Goal: Task Accomplishment & Management: Complete application form

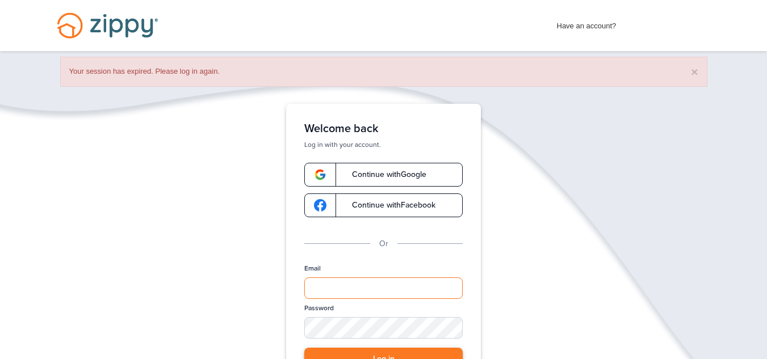
type input "**********"
click at [403, 357] on button "Log in" at bounding box center [383, 359] width 158 height 23
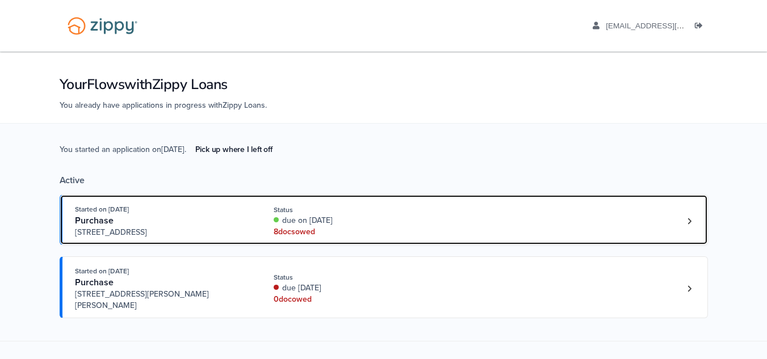
click at [628, 222] on div "Started on Sep. 2nd, 2025 Purchase 59477 Hardy Lane, New Haven, MI, 48048 Statu…" at bounding box center [378, 221] width 606 height 35
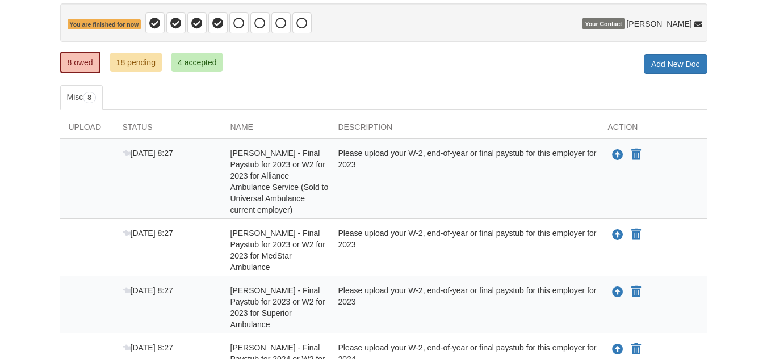
scroll to position [113, 0]
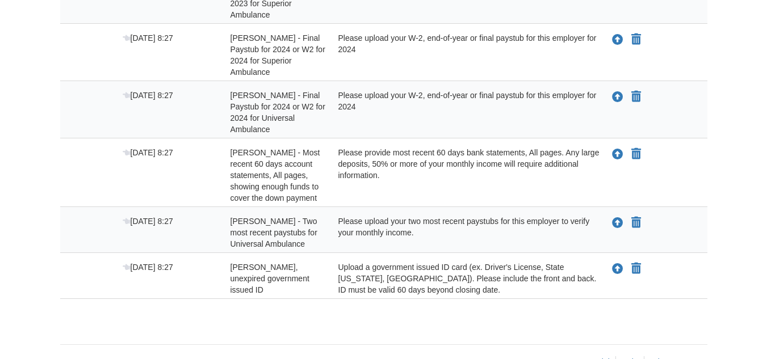
drag, startPoint x: 0, startPoint y: 0, endPoint x: 763, endPoint y: 298, distance: 819.3
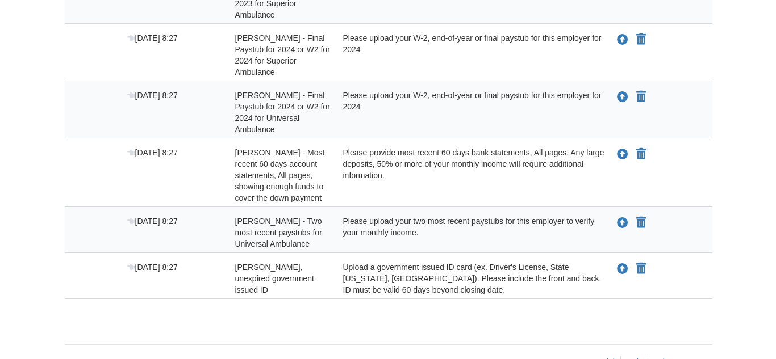
scroll to position [425, 0]
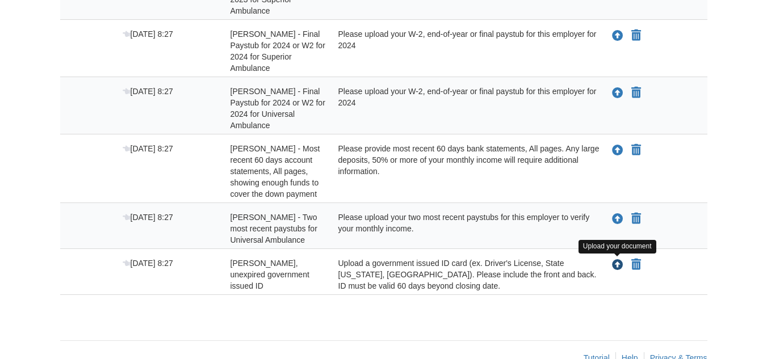
click at [619, 270] on icon "Upload William Jackson - Valid, unexpired government issued ID" at bounding box center [617, 265] width 11 height 11
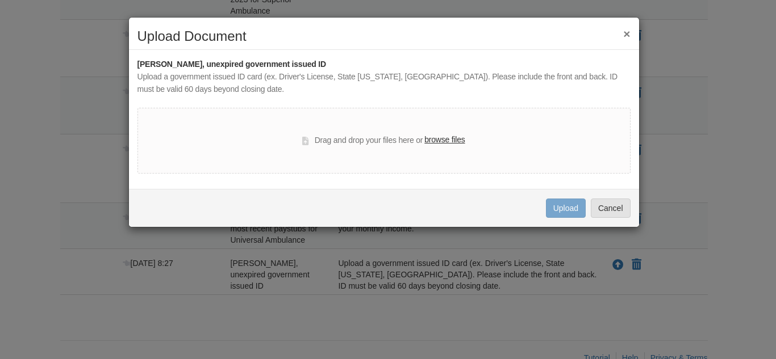
click at [446, 143] on label "browse files" at bounding box center [444, 140] width 40 height 12
click at [0, 0] on input "browse files" at bounding box center [0, 0] width 0 height 0
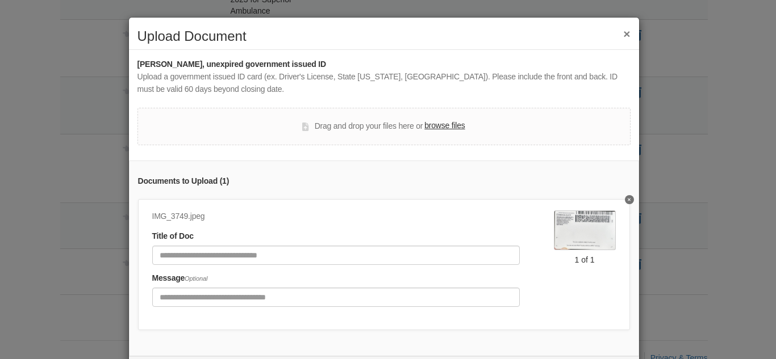
click at [435, 125] on label "browse files" at bounding box center [444, 126] width 40 height 12
click at [0, 0] on input "browse files" at bounding box center [0, 0] width 0 height 0
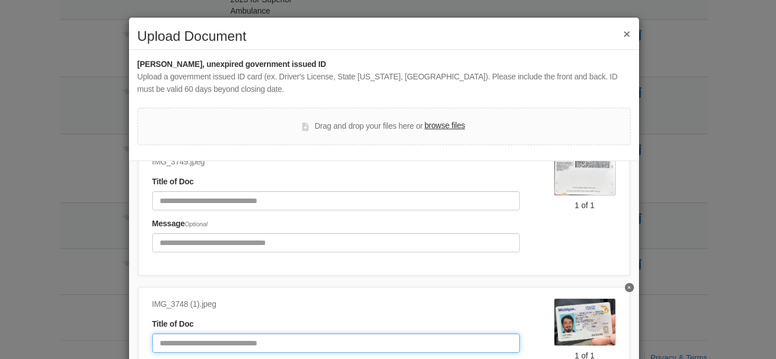
click at [257, 340] on input "Document Title" at bounding box center [335, 343] width 367 height 19
type input "*******"
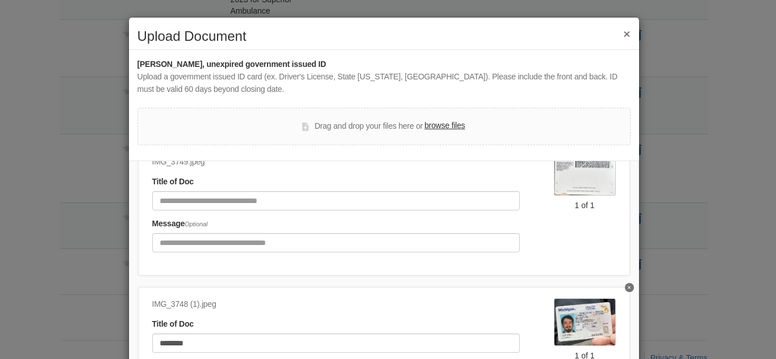
click at [321, 218] on div "Message Optional" at bounding box center [335, 235] width 367 height 35
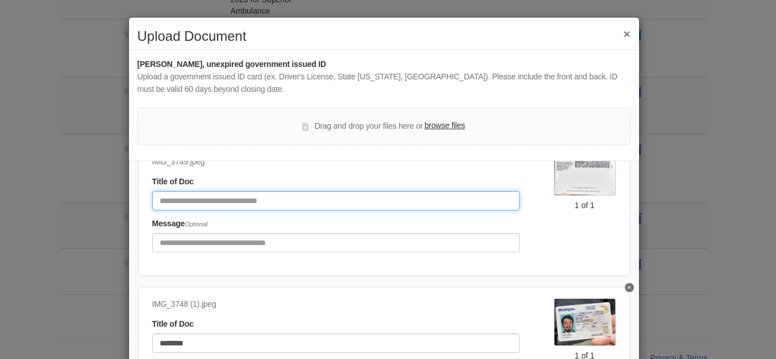
click at [333, 195] on input "Document Title" at bounding box center [335, 200] width 367 height 19
type input "*******"
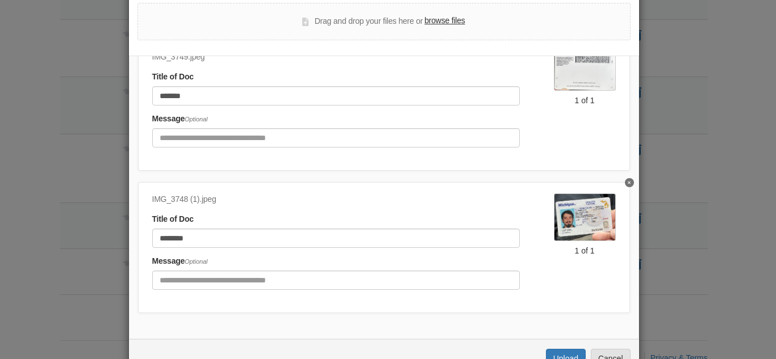
scroll to position [141, 0]
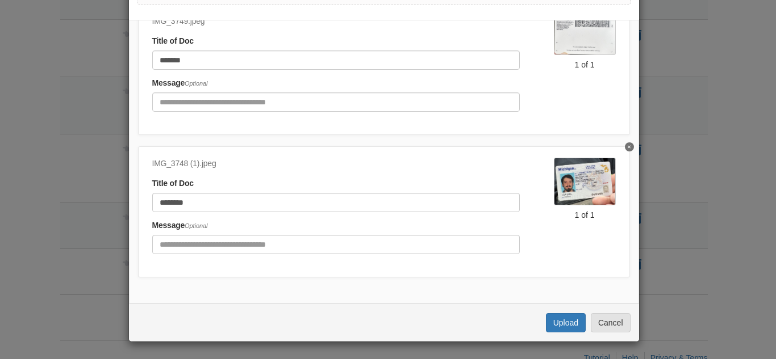
click at [538, 324] on div "Uploading... Upload Cancel" at bounding box center [384, 323] width 510 height 38
click at [546, 324] on button "Upload" at bounding box center [566, 322] width 40 height 19
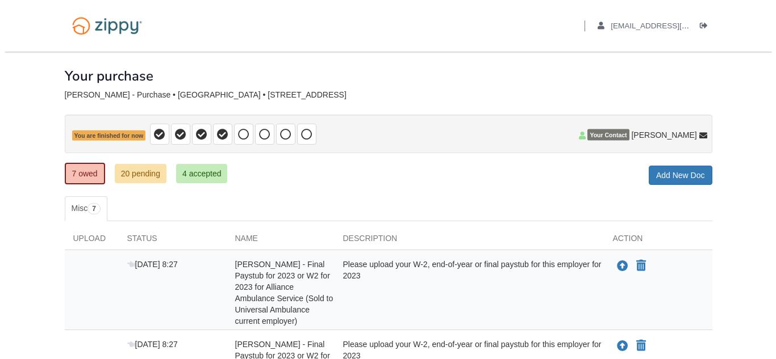
scroll to position [407, 0]
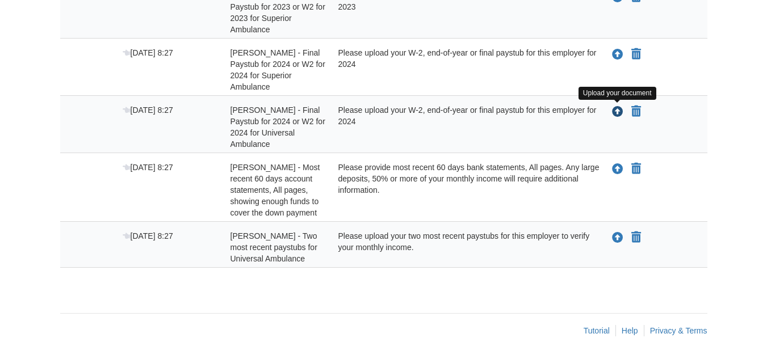
click at [617, 115] on icon "Upload William Jackson - Final Paystub for 2024 or W2 for 2024 for Universal Am…" at bounding box center [617, 112] width 11 height 11
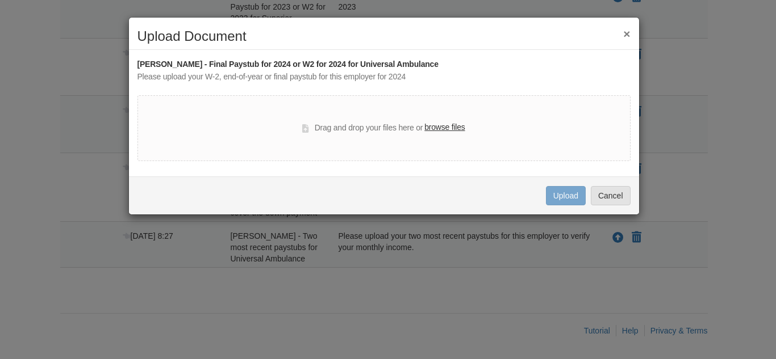
click at [437, 128] on label "browse files" at bounding box center [444, 128] width 40 height 12
click at [0, 0] on input "browse files" at bounding box center [0, 0] width 0 height 0
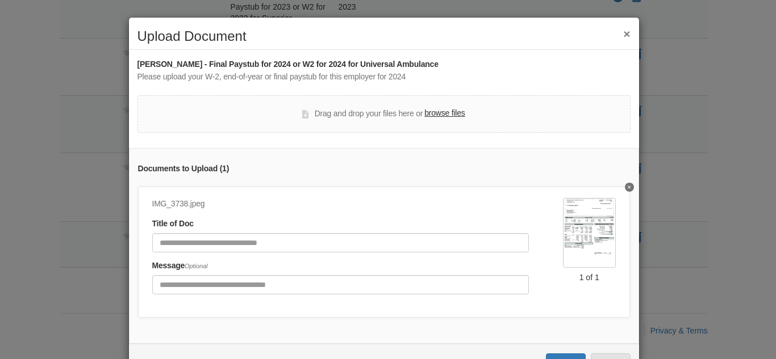
click at [420, 262] on div "Message Optional" at bounding box center [340, 277] width 376 height 35
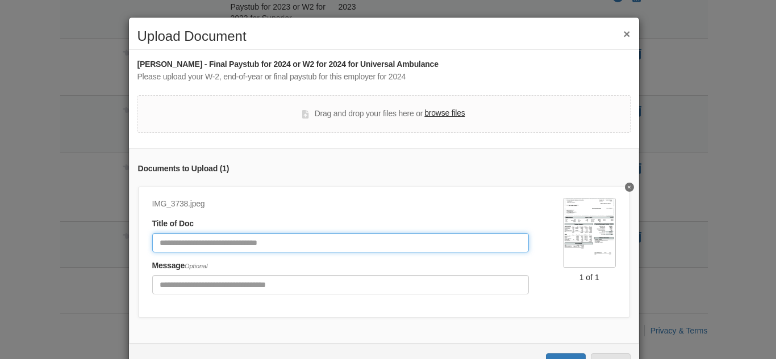
click at [411, 245] on input "Document Title" at bounding box center [340, 242] width 376 height 19
type input "*"
type input "**********"
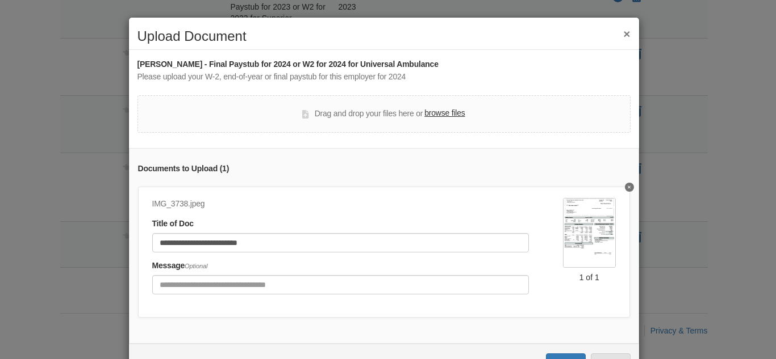
scroll to position [49, 0]
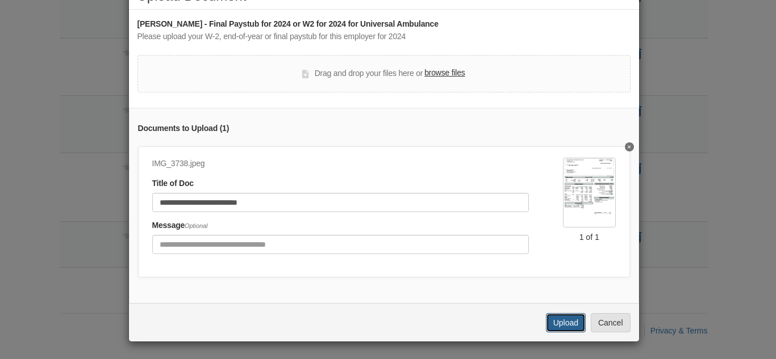
click at [566, 314] on button "Upload" at bounding box center [566, 322] width 40 height 19
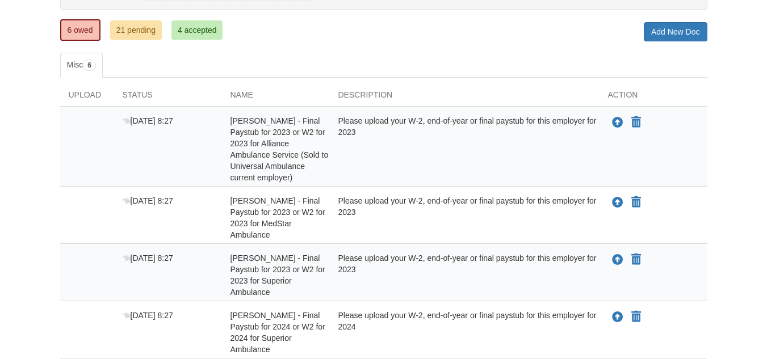
scroll to position [140, 0]
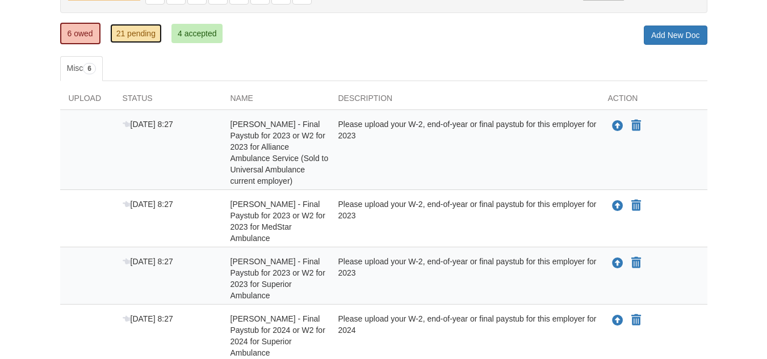
click at [145, 40] on link "21 pending" at bounding box center [136, 33] width 52 height 19
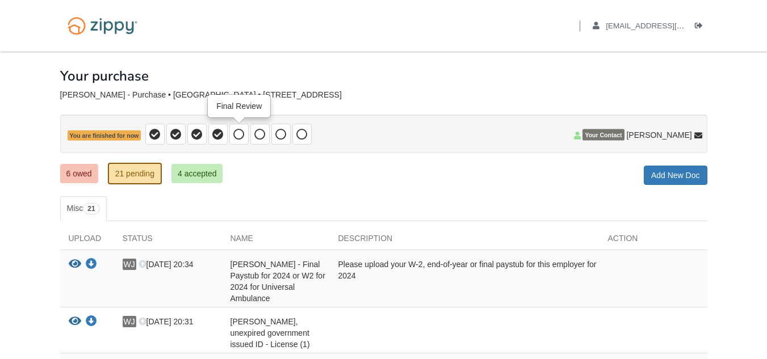
click at [240, 133] on icon at bounding box center [238, 134] width 11 height 11
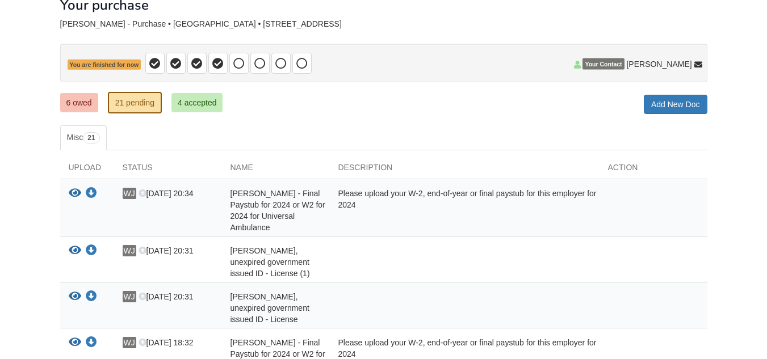
scroll to position [80, 0]
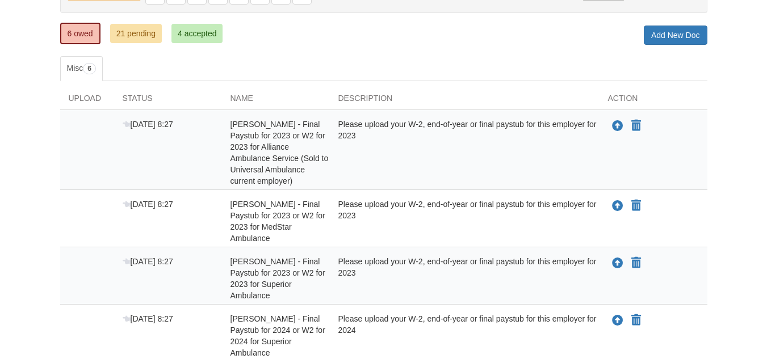
scroll to position [140, 0]
click at [253, 103] on div "Name" at bounding box center [276, 101] width 108 height 17
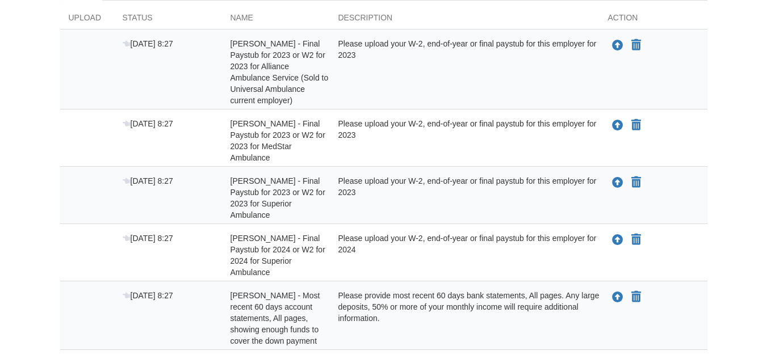
scroll to position [222, 0]
click at [509, 146] on div "Please upload your W-2, end-of-year or final paystub for this employer for 2023" at bounding box center [465, 139] width 270 height 45
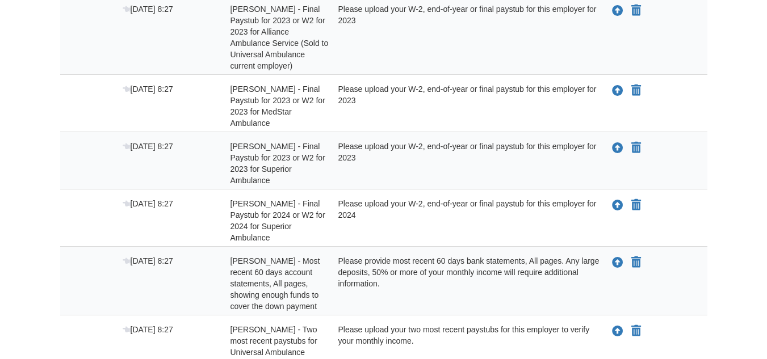
scroll to position [262, 0]
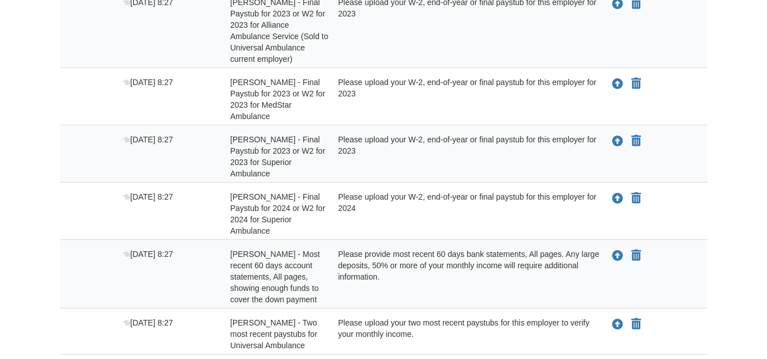
click at [722, 209] on body "Back to My Flows [EMAIL_ADDRESS][DOMAIN_NAME] Logout ×" at bounding box center [383, 92] width 767 height 709
click at [722, 209] on body "Back to My Flows griffin7jackson@gmail.com Logout ×" at bounding box center [383, 92] width 767 height 709
drag, startPoint x: 771, startPoint y: 240, endPoint x: 762, endPoint y: 264, distance: 26.1
click at [762, 264] on body "Back to My Flows griffin7jackson@gmail.com Logout ×" at bounding box center [383, 92] width 767 height 709
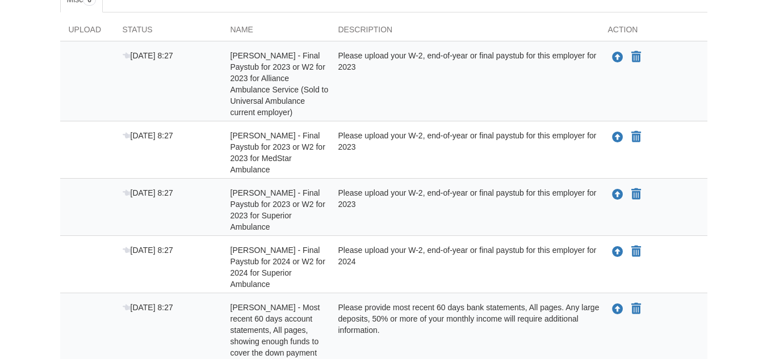
scroll to position [199, 0]
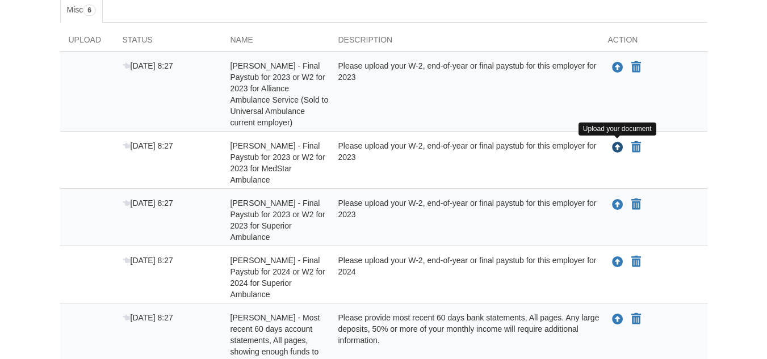
click at [617, 150] on icon "Upload William Jackson - Final Paystub for 2023 or W2 for 2023 for MedStar Ambu…" at bounding box center [617, 148] width 11 height 11
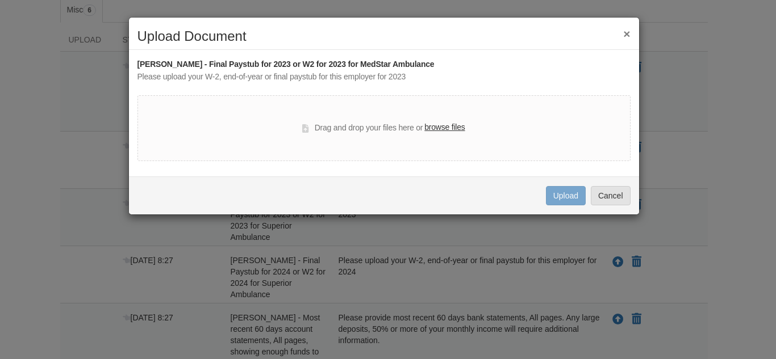
click at [443, 128] on label "browse files" at bounding box center [444, 128] width 40 height 12
click at [0, 0] on input "browse files" at bounding box center [0, 0] width 0 height 0
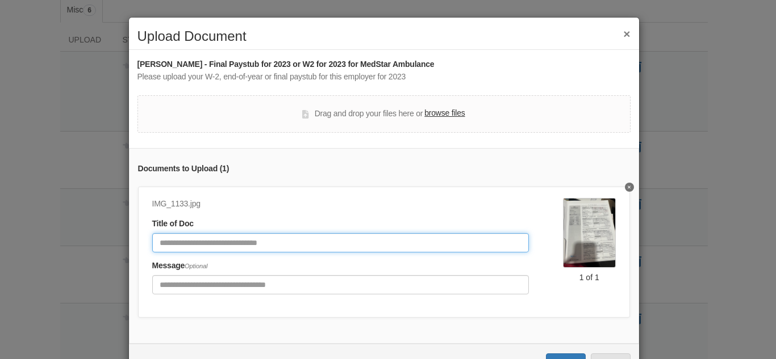
click at [399, 239] on input "Document Title" at bounding box center [340, 242] width 376 height 19
click at [159, 244] on input "***" at bounding box center [340, 242] width 376 height 19
click at [175, 242] on input "***" at bounding box center [340, 242] width 376 height 19
type input "**********"
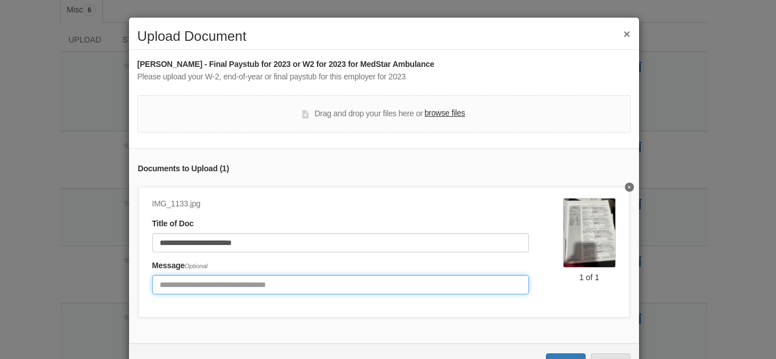
click at [206, 282] on input "Include any comments on this document" at bounding box center [340, 284] width 376 height 19
type input "**********"
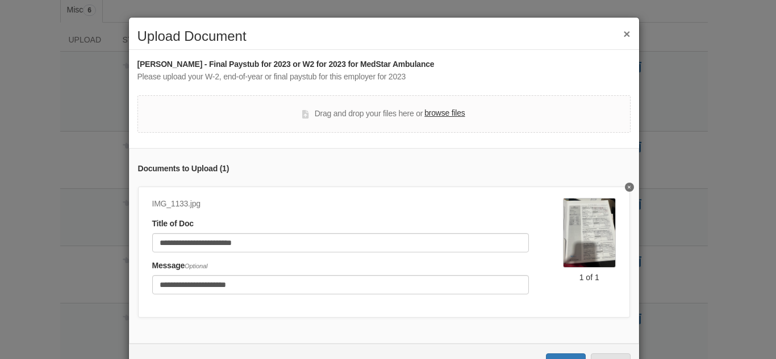
drag, startPoint x: 775, startPoint y: 286, endPoint x: 714, endPoint y: 295, distance: 62.0
click at [714, 295] on div "**********" at bounding box center [388, 179] width 776 height 359
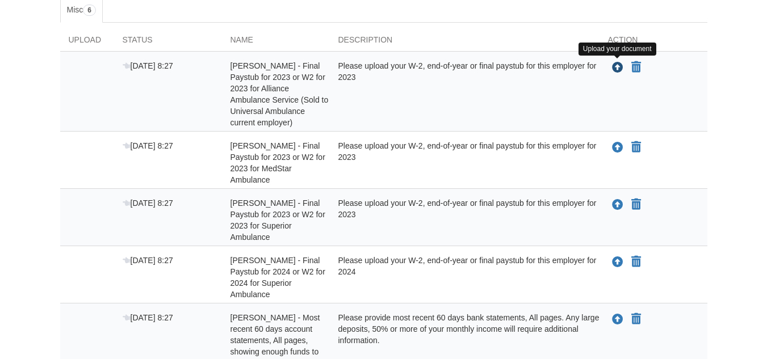
click at [611, 68] on button "Upload your document" at bounding box center [618, 67] width 14 height 15
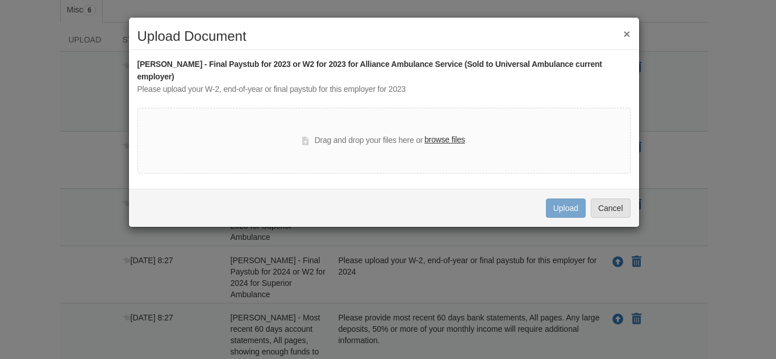
click at [455, 141] on label "browse files" at bounding box center [444, 140] width 40 height 12
click at [0, 0] on input "browse files" at bounding box center [0, 0] width 0 height 0
click at [443, 135] on label "browse files" at bounding box center [444, 140] width 40 height 12
click at [0, 0] on input "browse files" at bounding box center [0, 0] width 0 height 0
click at [627, 39] on button "×" at bounding box center [626, 34] width 7 height 12
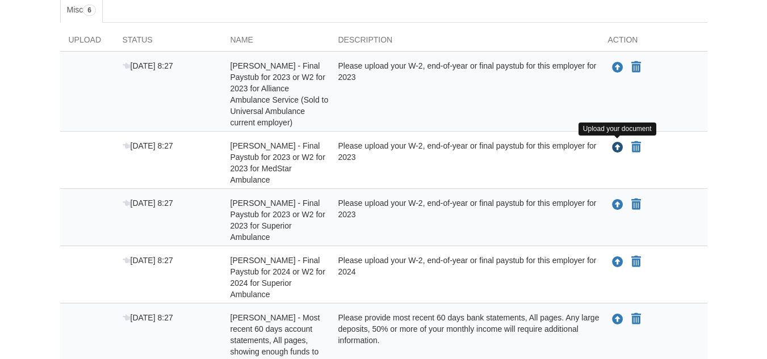
click at [614, 152] on icon "Upload William Jackson - Final Paystub for 2023 or W2 for 2023 for MedStar Ambu…" at bounding box center [617, 148] width 11 height 11
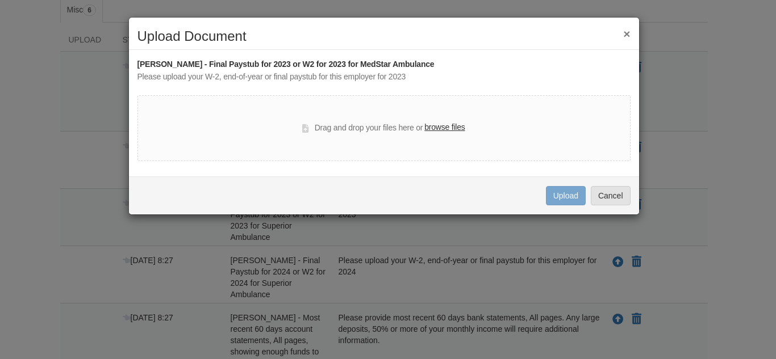
click at [442, 129] on label "browse files" at bounding box center [444, 128] width 40 height 12
click at [0, 0] on input "browse files" at bounding box center [0, 0] width 0 height 0
click at [629, 35] on button "×" at bounding box center [626, 34] width 7 height 12
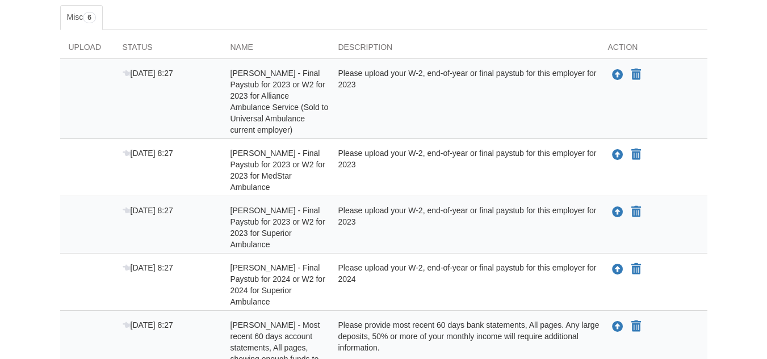
scroll to position [191, 0]
drag, startPoint x: 772, startPoint y: 241, endPoint x: 500, endPoint y: 323, distance: 284.5
click at [500, 323] on div "Please provide most recent 60 days bank statements, All pages. Any large deposi…" at bounding box center [465, 348] width 270 height 57
click at [615, 156] on icon "Upload William Jackson - Final Paystub for 2023 or W2 for 2023 for MedStar Ambu…" at bounding box center [617, 155] width 11 height 11
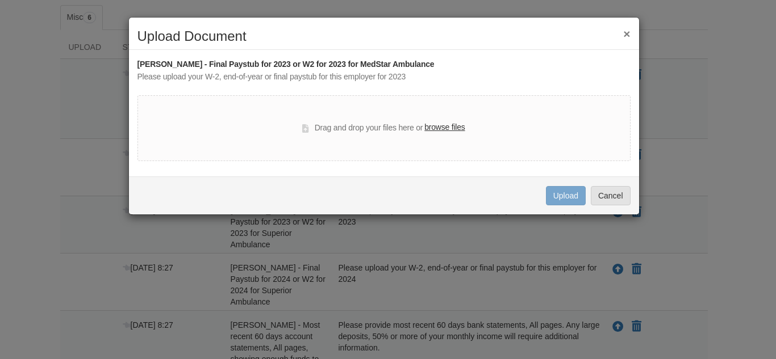
click at [445, 124] on label "browse files" at bounding box center [444, 128] width 40 height 12
click at [0, 0] on input "browse files" at bounding box center [0, 0] width 0 height 0
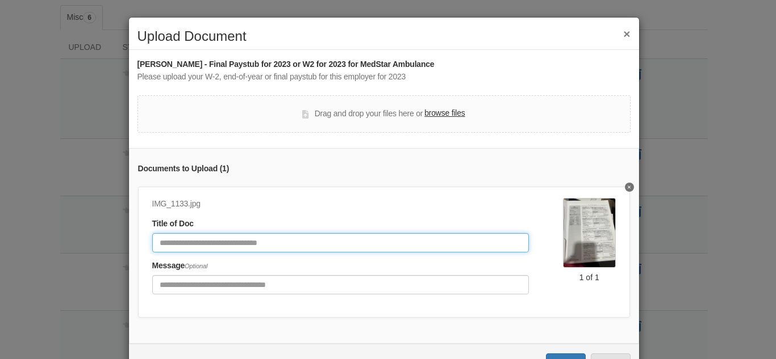
click at [345, 236] on input "Document Title" at bounding box center [340, 242] width 376 height 19
type input "*"
type input "**********"
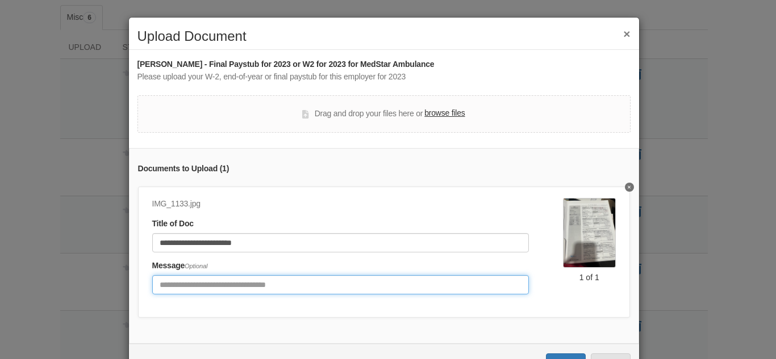
click at [295, 287] on input "Include any comments on this document" at bounding box center [340, 284] width 376 height 19
type input "**********"
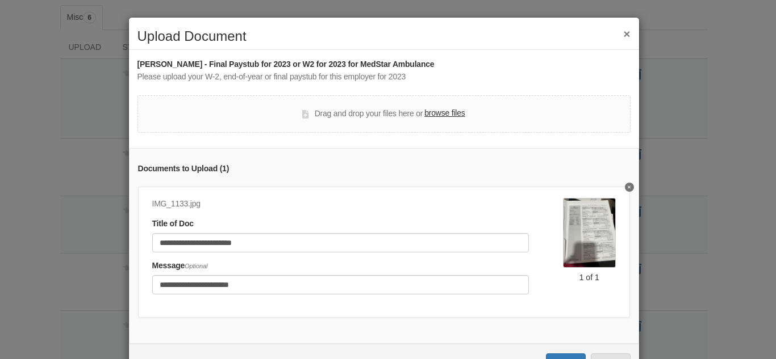
drag, startPoint x: 774, startPoint y: 224, endPoint x: 738, endPoint y: 261, distance: 52.2
click at [738, 261] on div "**********" at bounding box center [388, 179] width 776 height 359
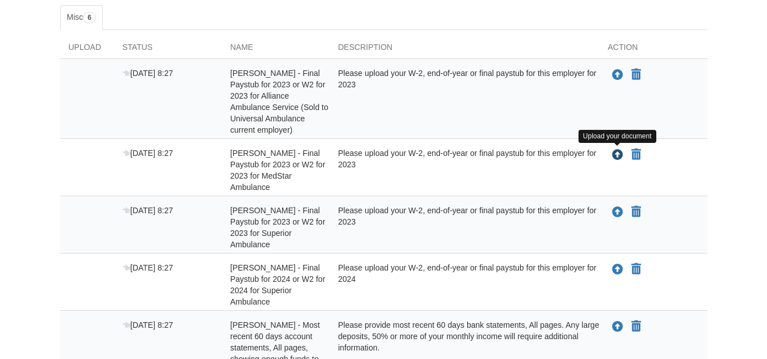
click at [621, 157] on icon "Upload William Jackson - Final Paystub for 2023 or W2 for 2023 for MedStar Ambu…" at bounding box center [617, 155] width 11 height 11
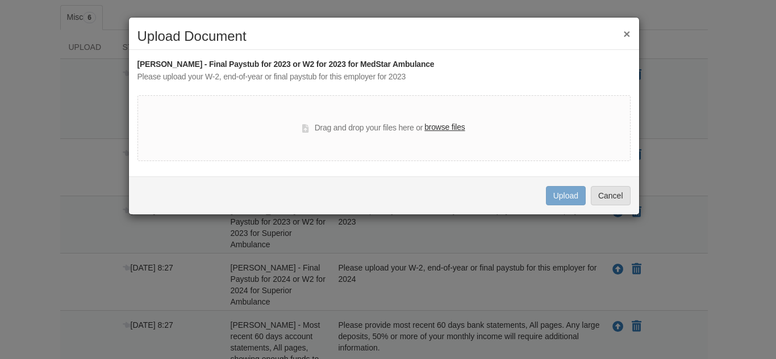
click at [450, 124] on label "browse files" at bounding box center [444, 128] width 40 height 12
click at [0, 0] on input "browse files" at bounding box center [0, 0] width 0 height 0
click at [625, 35] on button "×" at bounding box center [626, 34] width 7 height 12
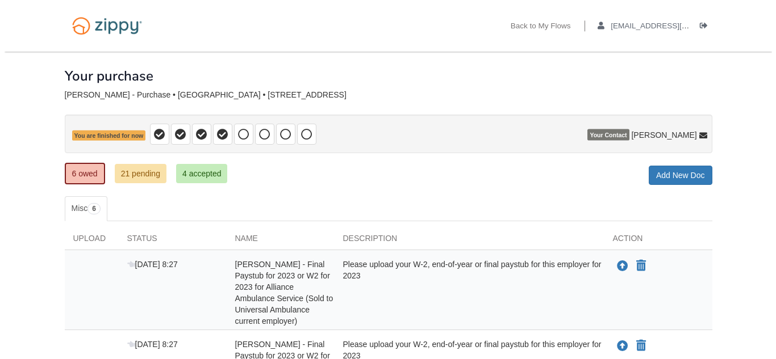
scroll to position [191, 0]
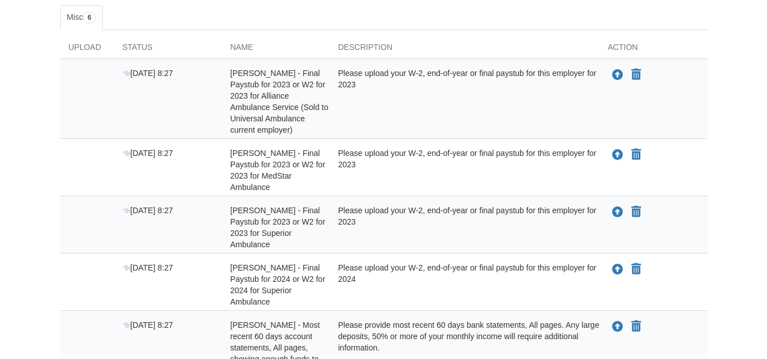
click at [621, 164] on div "Upload your document You can declare this document Not Applicable" at bounding box center [654, 170] width 108 height 45
click at [619, 157] on icon "Upload William Jackson - Final Paystub for 2023 or W2 for 2023 for MedStar Ambu…" at bounding box center [617, 155] width 11 height 11
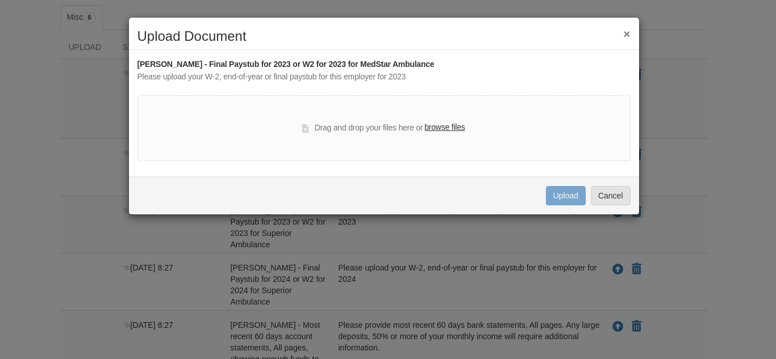
click at [444, 127] on label "browse files" at bounding box center [444, 128] width 40 height 12
click at [0, 0] on input "browse files" at bounding box center [0, 0] width 0 height 0
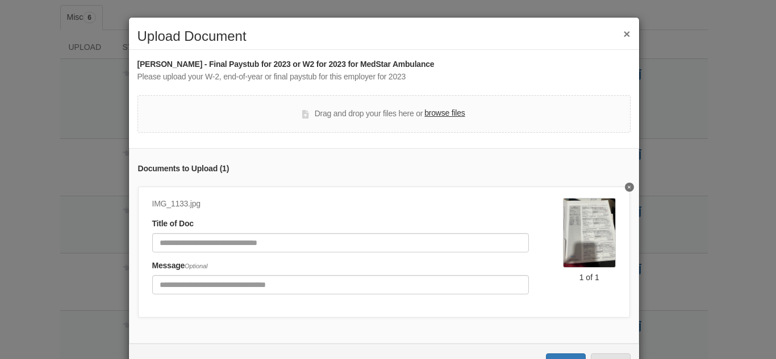
scroll to position [49, 0]
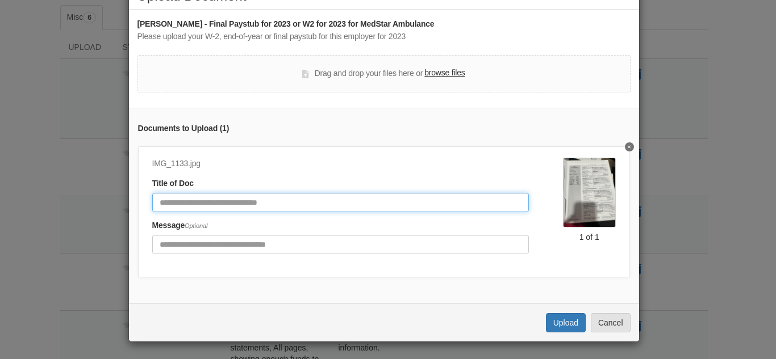
click at [357, 193] on input "Document Title" at bounding box center [340, 202] width 376 height 19
type input "**********"
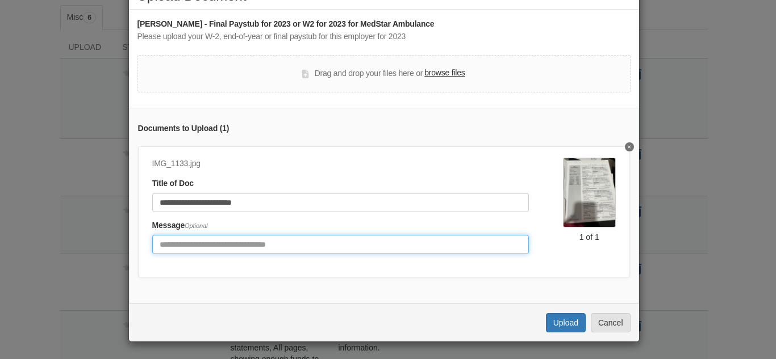
click at [304, 240] on input "Include any comments on this document" at bounding box center [340, 244] width 376 height 19
type input "**********"
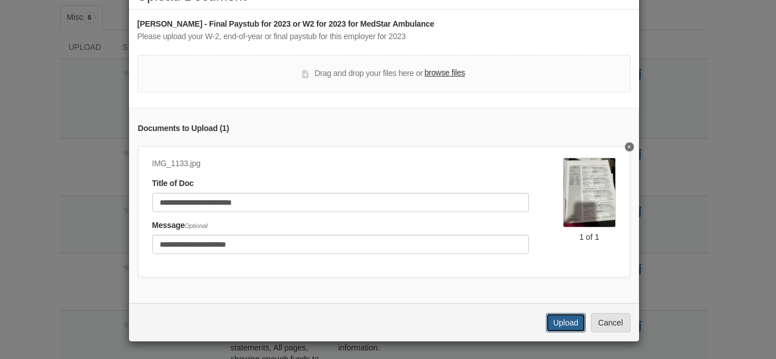
click at [558, 319] on button "Upload" at bounding box center [566, 322] width 40 height 19
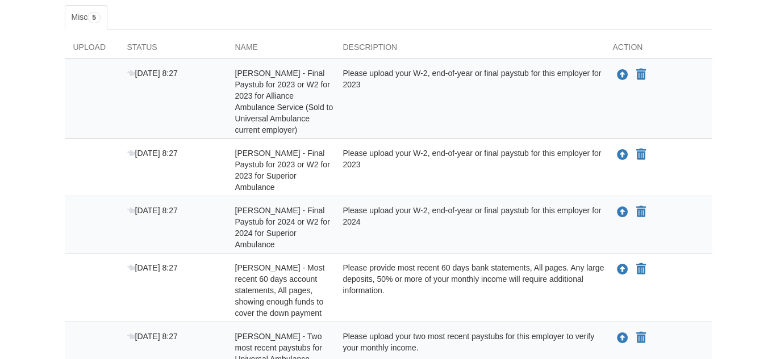
scroll to position [191, 0]
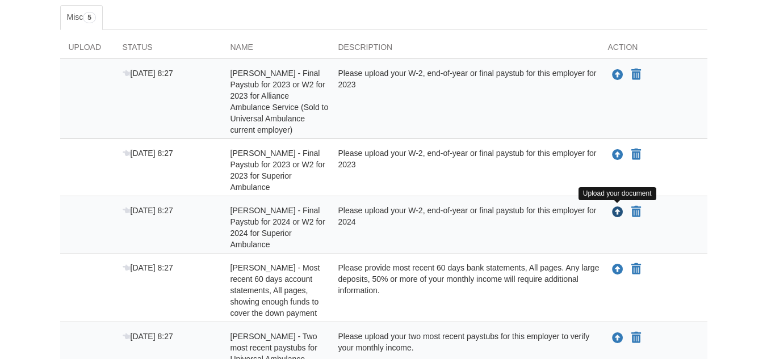
click at [619, 211] on icon "Upload William Jackson - Final Paystub for 2024 or W2 for 2024 for Superior Amb…" at bounding box center [617, 212] width 11 height 11
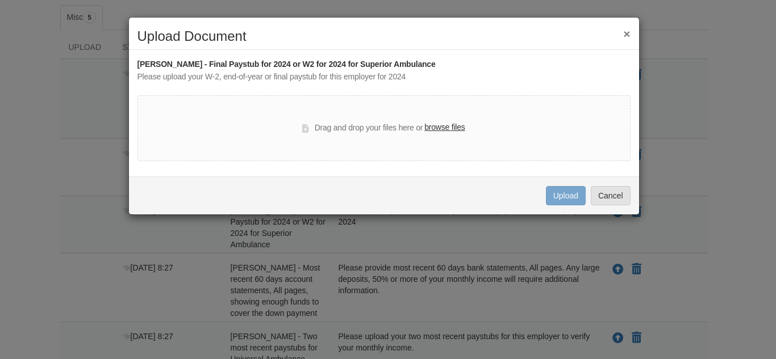
click at [438, 125] on label "browse files" at bounding box center [444, 128] width 40 height 12
click at [0, 0] on input "browse files" at bounding box center [0, 0] width 0 height 0
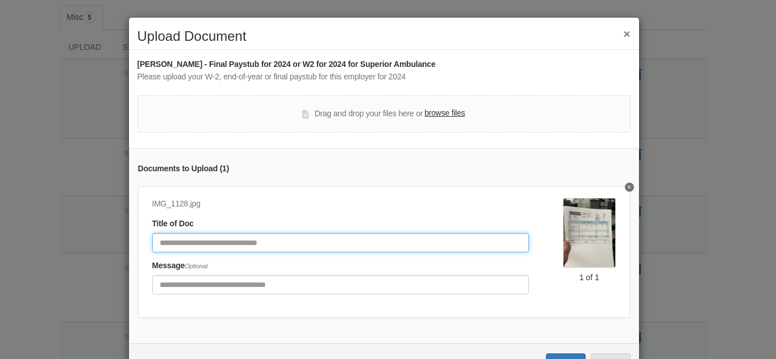
click at [404, 250] on input "Document Title" at bounding box center [340, 242] width 376 height 19
type input "**********"
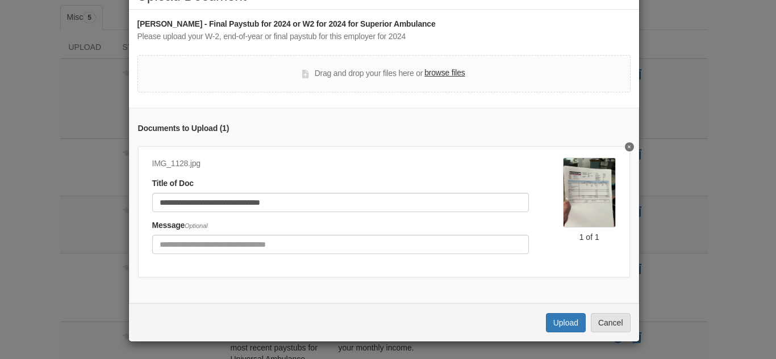
scroll to position [49, 0]
click at [564, 320] on button "Upload" at bounding box center [566, 322] width 40 height 19
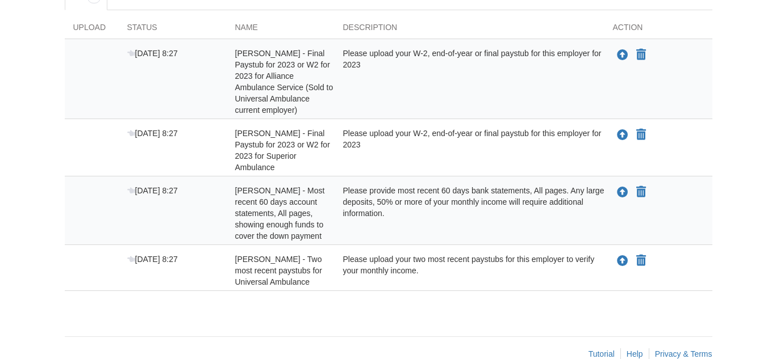
scroll to position [191, 0]
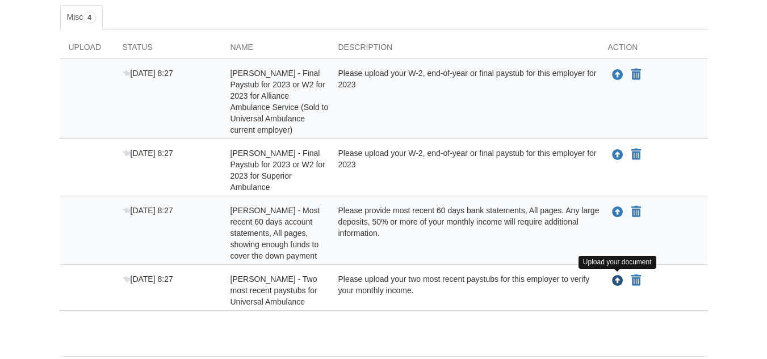
click at [623, 282] on icon "Upload William Jackson - Two most recent paystubs for Universal Ambulance" at bounding box center [617, 281] width 11 height 11
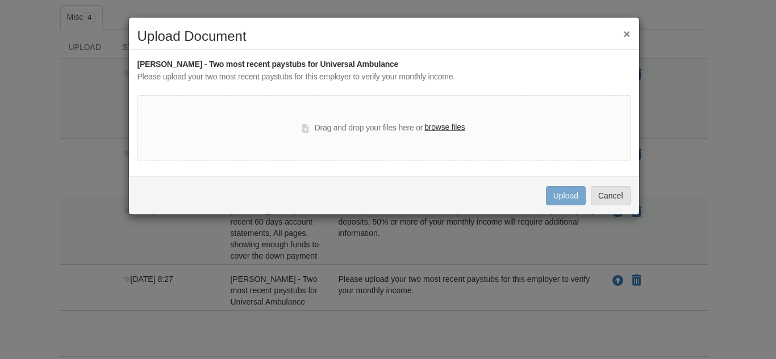
click at [438, 119] on div "Drag and drop your files here or browse files" at bounding box center [383, 128] width 493 height 66
click at [441, 123] on label "browse files" at bounding box center [444, 128] width 40 height 12
click at [0, 0] on input "browse files" at bounding box center [0, 0] width 0 height 0
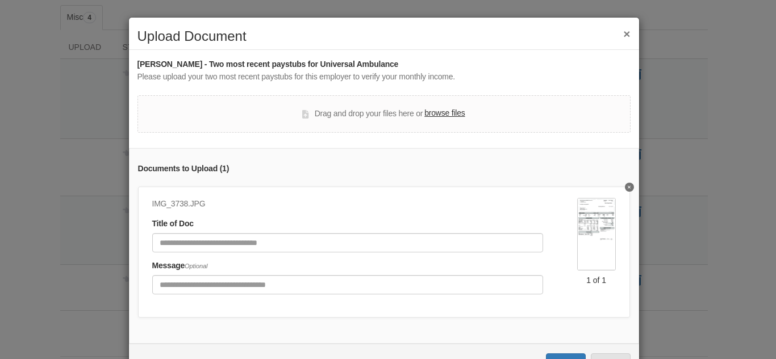
click at [397, 129] on div "Drag and drop your files here or browse files" at bounding box center [383, 113] width 493 height 37
click at [429, 114] on label "browse files" at bounding box center [444, 113] width 40 height 12
click at [0, 0] on input "browse files" at bounding box center [0, 0] width 0 height 0
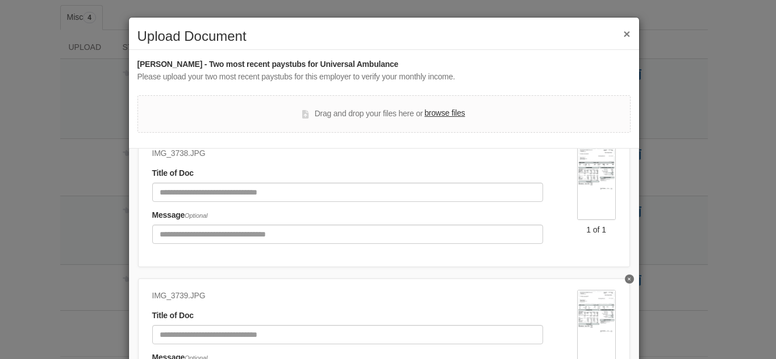
scroll to position [60, 0]
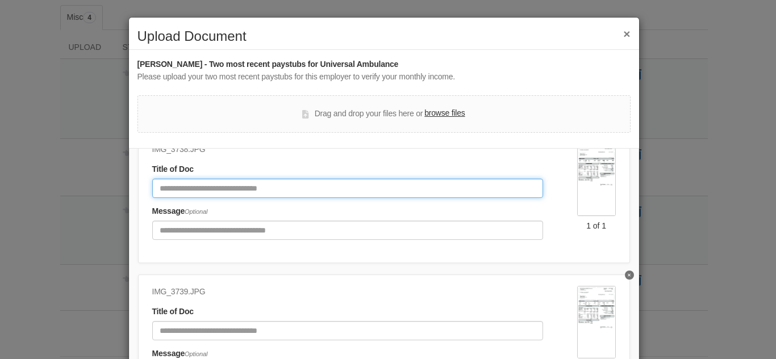
click at [317, 185] on input "Document Title" at bounding box center [347, 188] width 391 height 19
type input "**********"
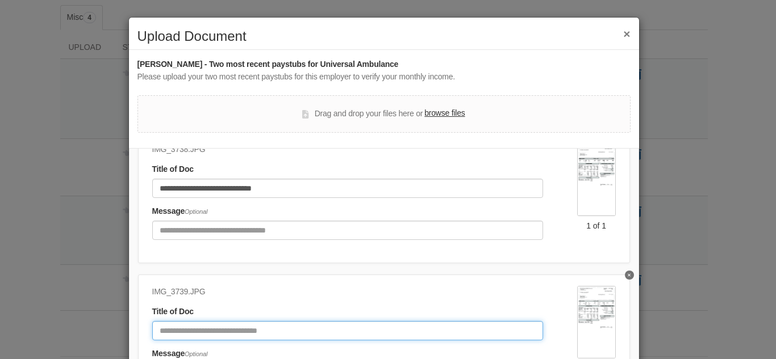
click at [324, 322] on input "Document Title" at bounding box center [347, 330] width 391 height 19
type input "**********"
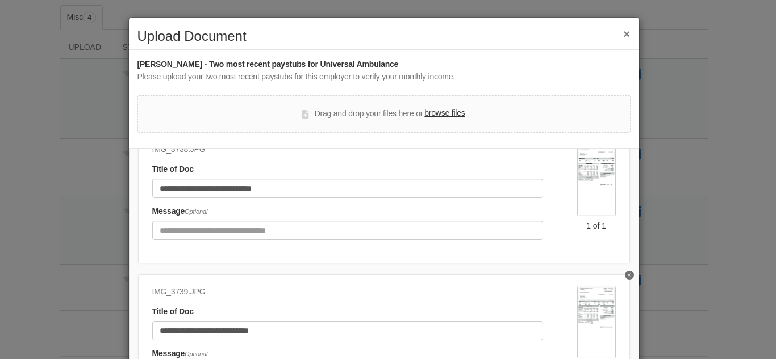
click at [594, 177] on img at bounding box center [596, 180] width 39 height 72
click at [581, 171] on img at bounding box center [596, 180] width 39 height 72
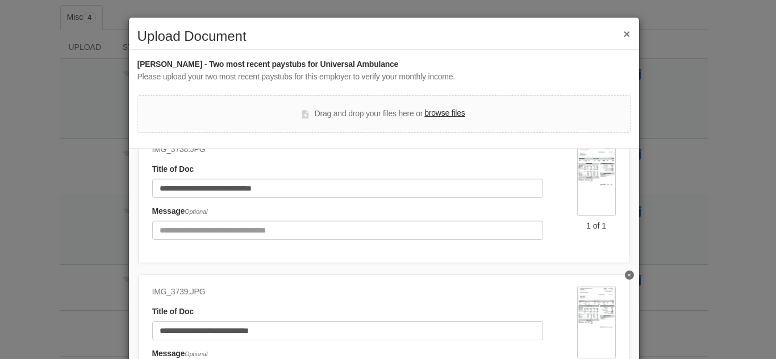
click at [581, 171] on img at bounding box center [596, 180] width 39 height 72
click at [581, 168] on img at bounding box center [596, 180] width 39 height 72
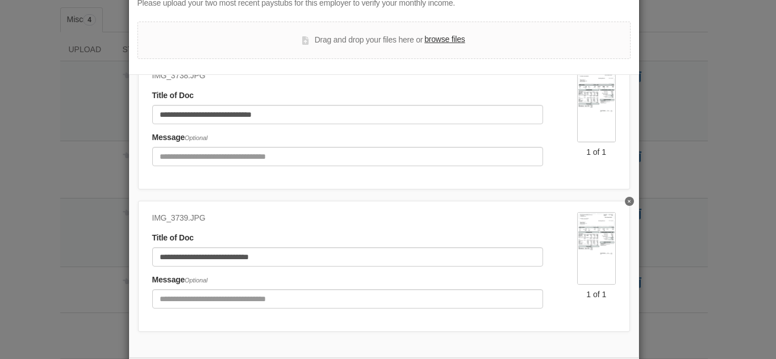
scroll to position [128, 0]
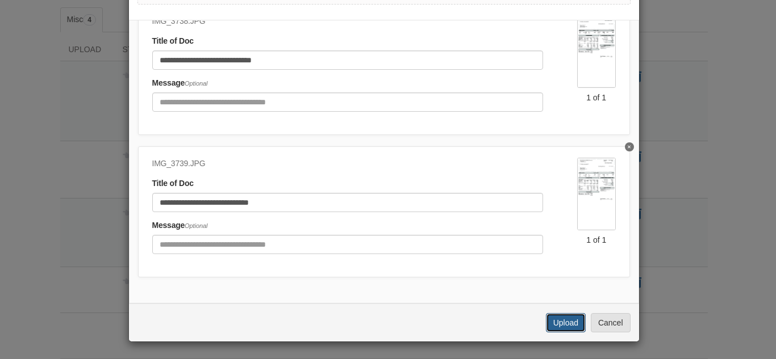
click at [556, 324] on button "Upload" at bounding box center [566, 322] width 40 height 19
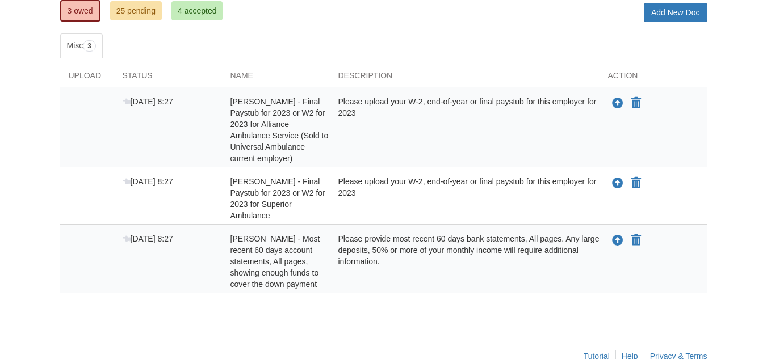
scroll to position [166, 0]
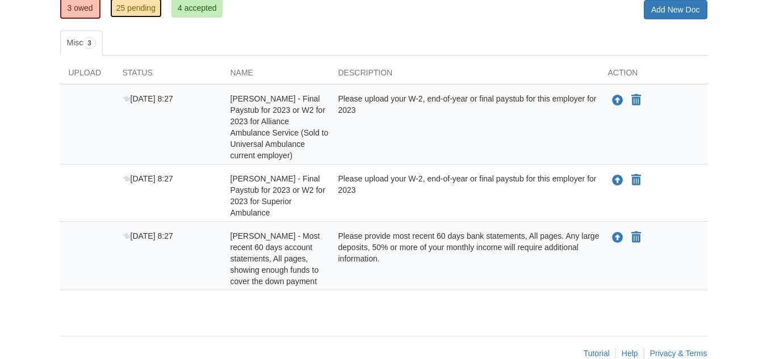
click at [133, 14] on link "25 pending" at bounding box center [136, 7] width 52 height 19
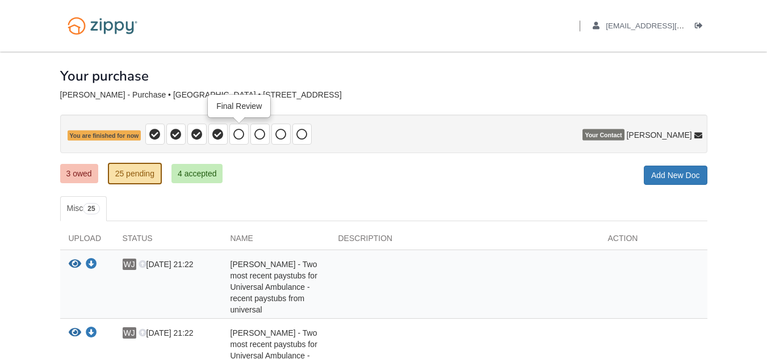
click at [244, 133] on icon at bounding box center [238, 134] width 11 height 11
click at [74, 174] on link "3 owed" at bounding box center [79, 173] width 38 height 19
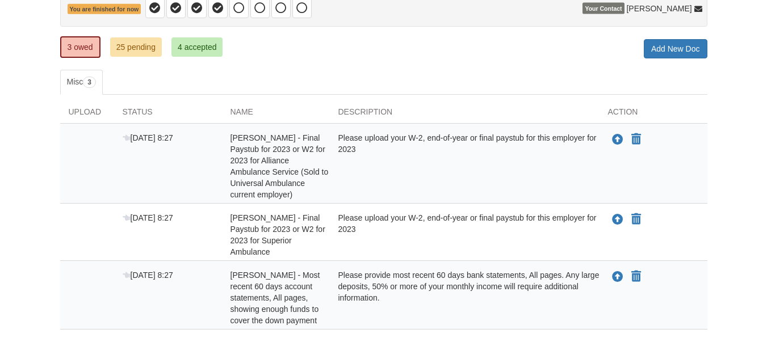
scroll to position [125, 0]
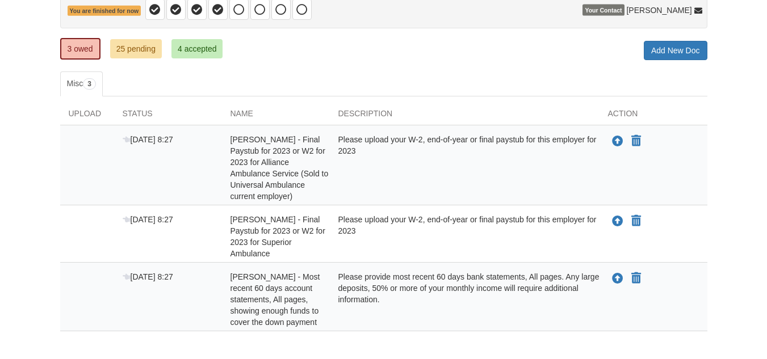
drag, startPoint x: 766, startPoint y: 252, endPoint x: 749, endPoint y: 205, distance: 50.1
click at [749, 205] on body "Back to My Flows [EMAIL_ADDRESS][DOMAIN_NAME] Logout ×" at bounding box center [383, 149] width 767 height 548
click at [146, 42] on link "25 pending" at bounding box center [136, 48] width 52 height 19
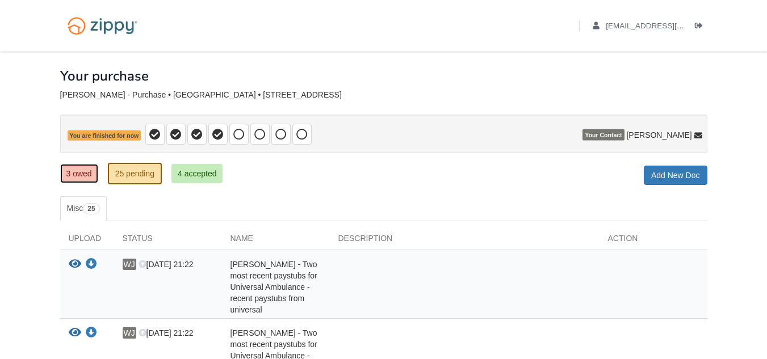
click at [70, 180] on link "3 owed" at bounding box center [79, 173] width 38 height 19
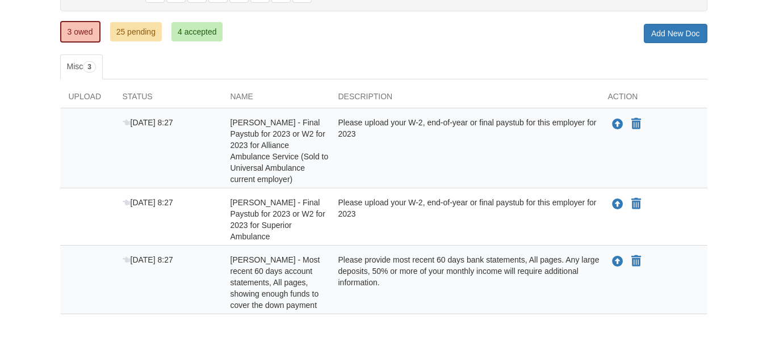
scroll to position [159, 0]
